Goal: Use online tool/utility: Utilize a website feature to perform a specific function

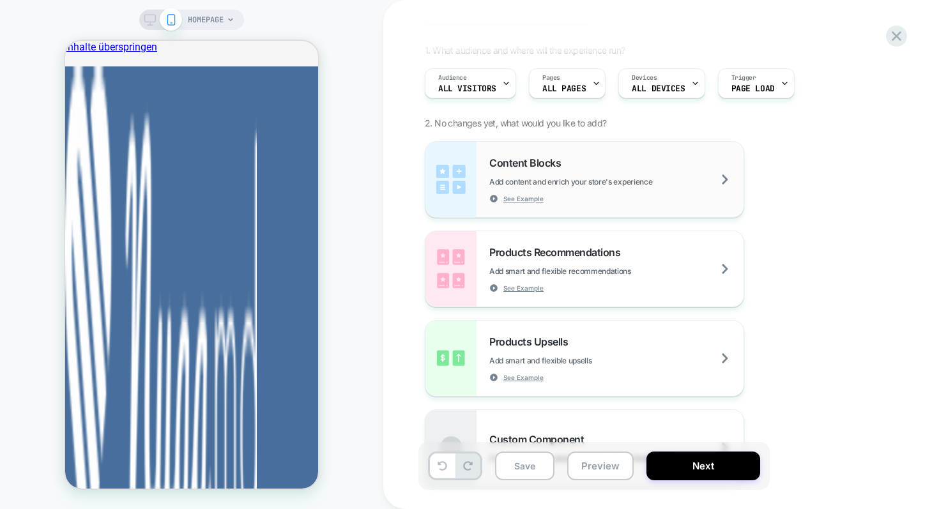
scroll to position [135, 0]
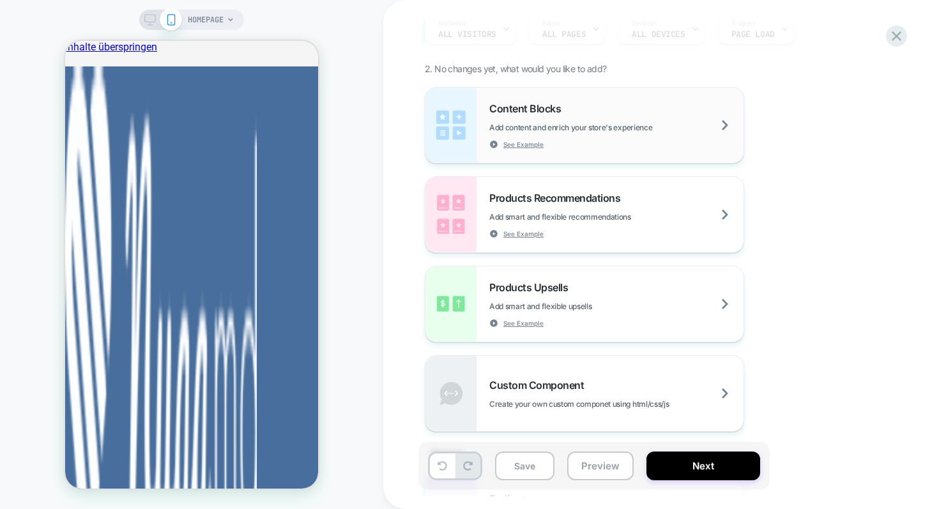
click at [595, 135] on div "Content Blocks Add content and enrich your store's experience See Example" at bounding box center [616, 125] width 254 height 47
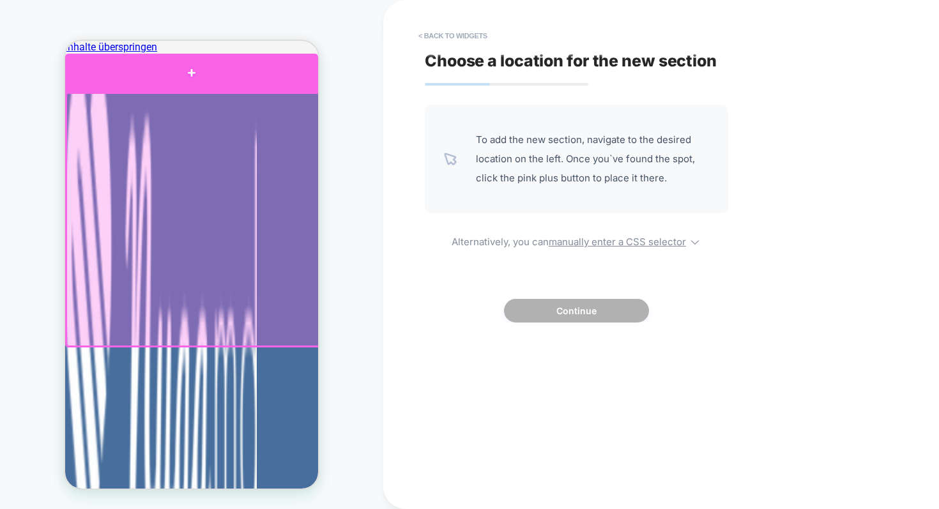
click at [151, 75] on div at bounding box center [191, 73] width 253 height 38
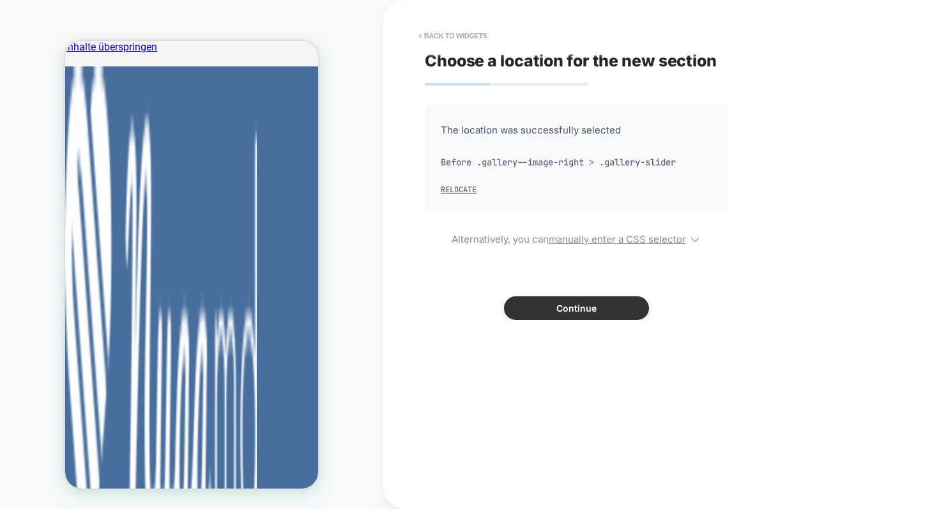
click at [574, 314] on button "Continue" at bounding box center [576, 308] width 145 height 24
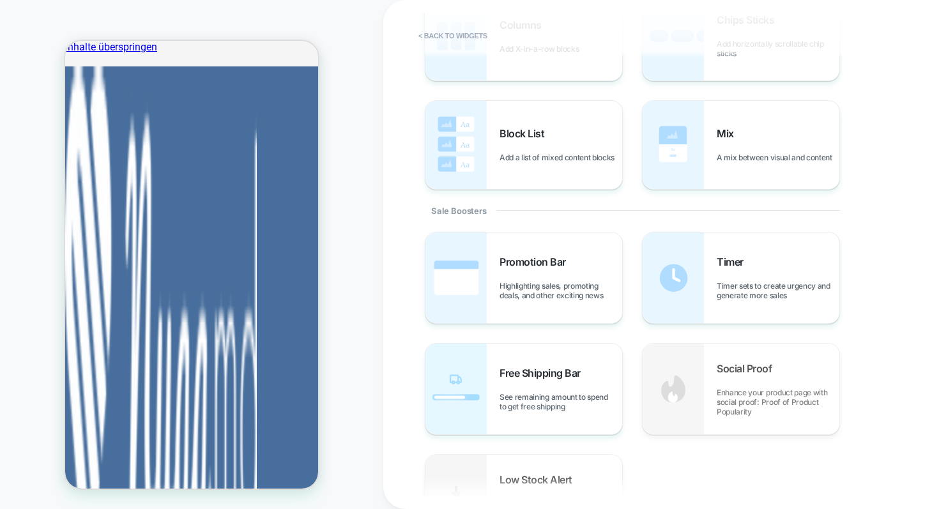
scroll to position [507, 0]
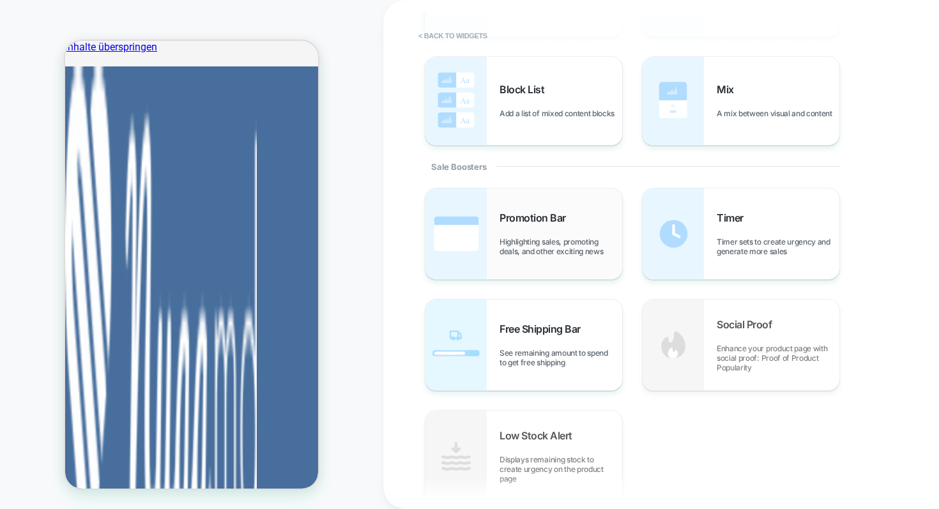
click at [516, 246] on span "Highlighting sales, promoting deals, and other exciting news" at bounding box center [561, 246] width 123 height 19
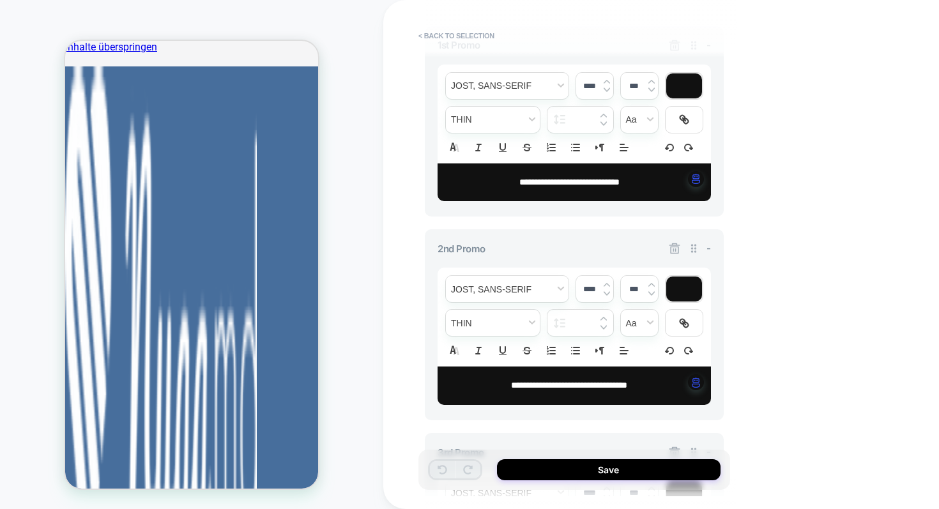
scroll to position [505, 0]
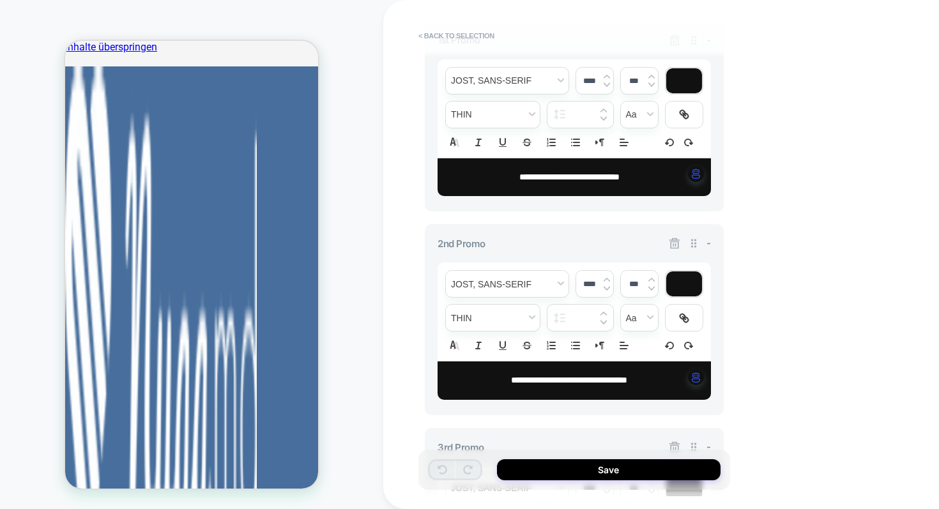
click at [673, 245] on icon at bounding box center [674, 243] width 13 height 13
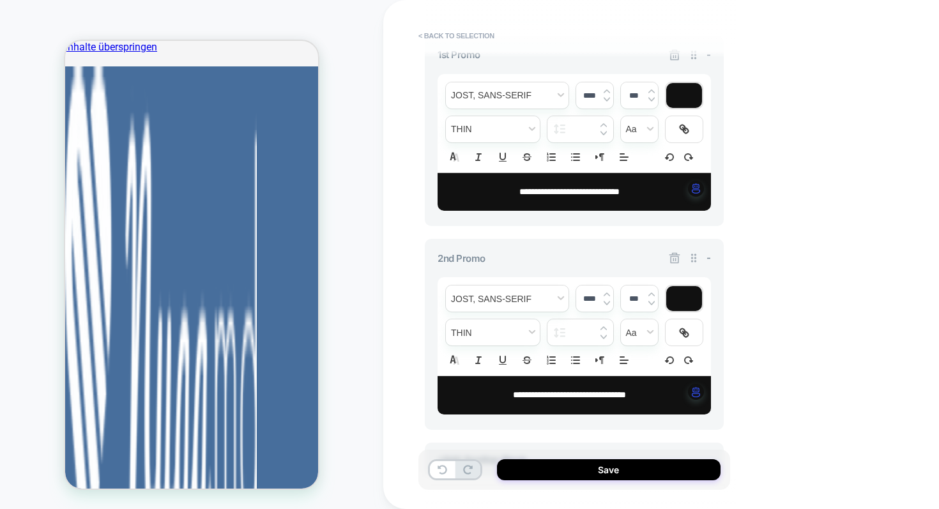
click at [673, 245] on div "**********" at bounding box center [574, 334] width 299 height 191
click at [673, 254] on icon at bounding box center [674, 258] width 11 height 11
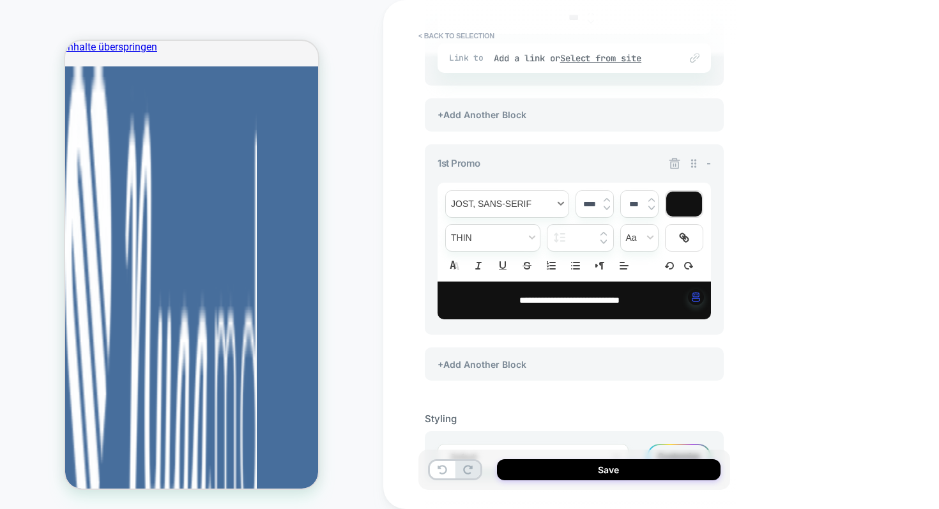
scroll to position [378, 0]
